Goal: Browse casually

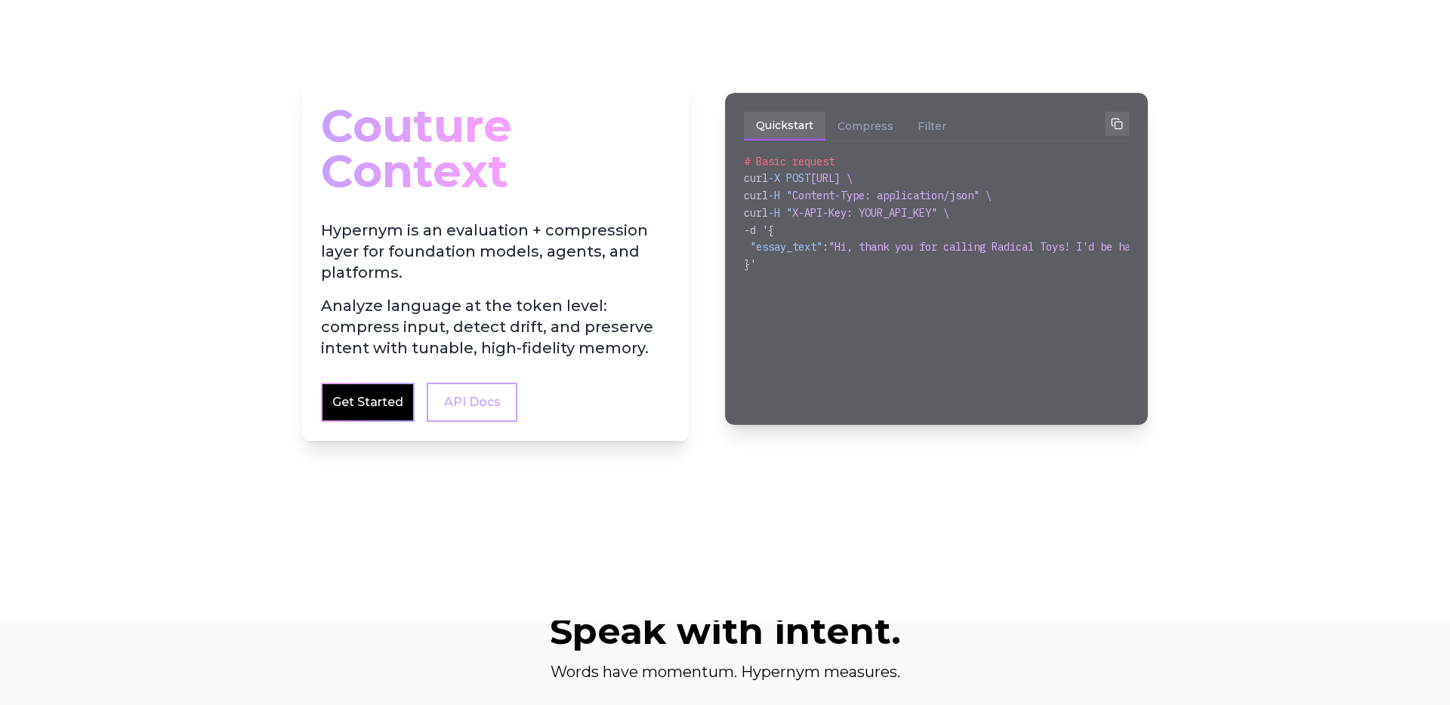
scroll to position [184, 0]
